Goal: Transaction & Acquisition: Subscribe to service/newsletter

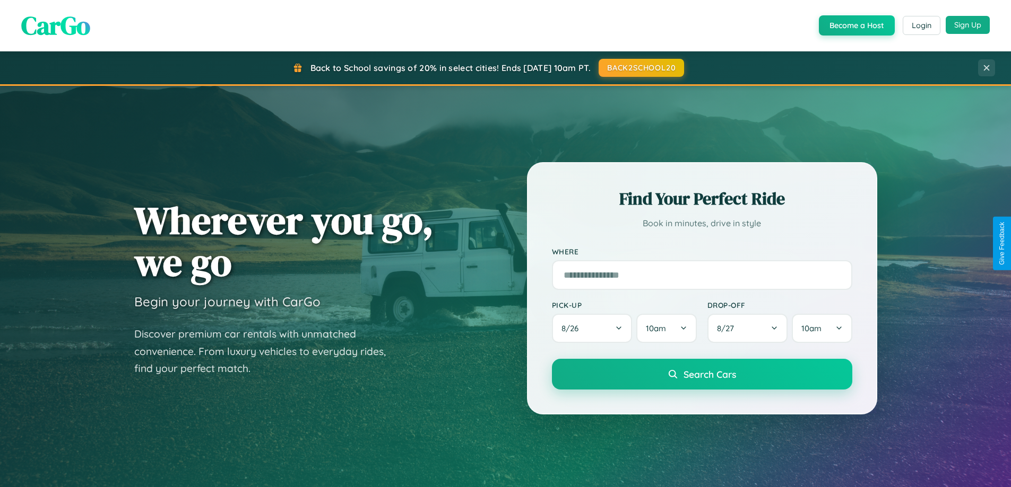
click at [967, 25] on button "Sign Up" at bounding box center [967, 25] width 44 height 18
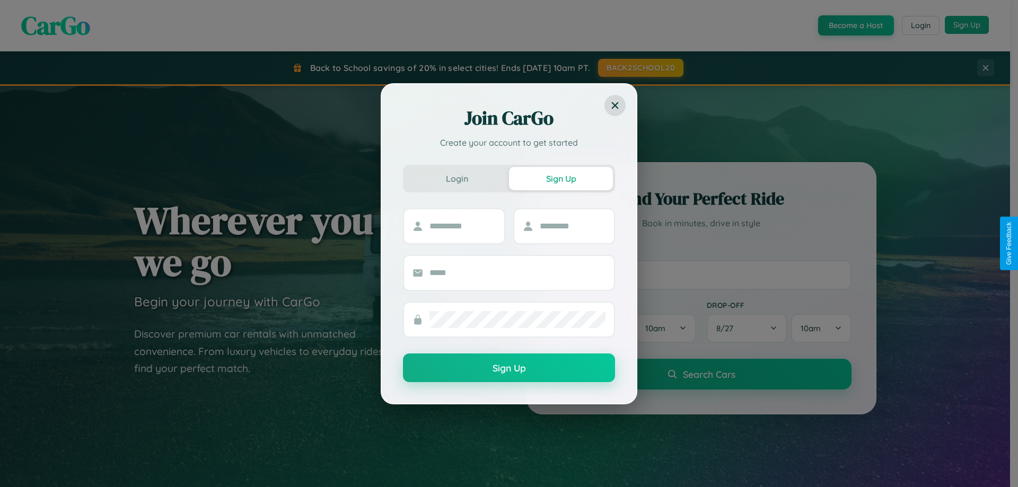
scroll to position [457, 0]
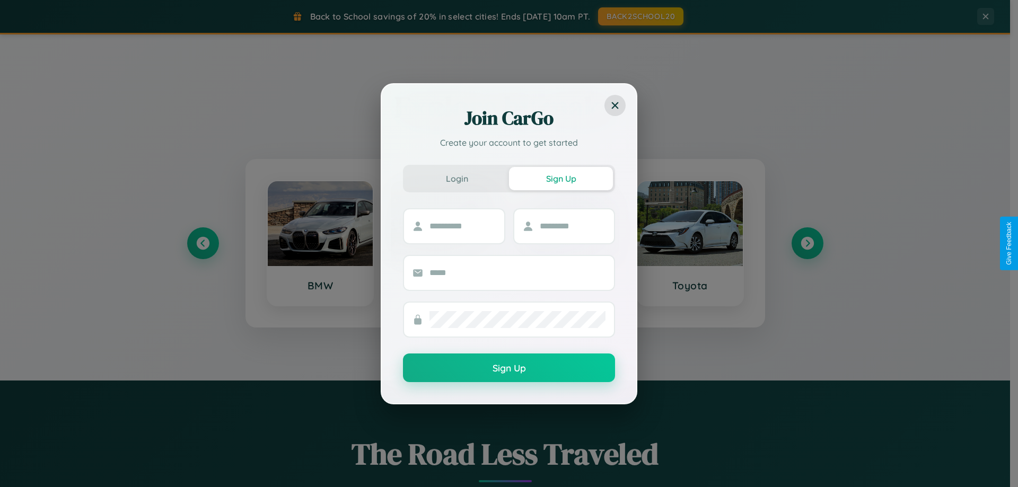
click at [203, 243] on div "Join CarGo Create your account to get started Login Sign Up Sign Up" at bounding box center [509, 243] width 1018 height 487
click at [807, 243] on div "Join CarGo Create your account to get started Login Sign Up Sign Up" at bounding box center [509, 243] width 1018 height 487
click at [203, 243] on div "Join CarGo Create your account to get started Login Sign Up Sign Up" at bounding box center [509, 243] width 1018 height 487
